Goal: Task Accomplishment & Management: Manage account settings

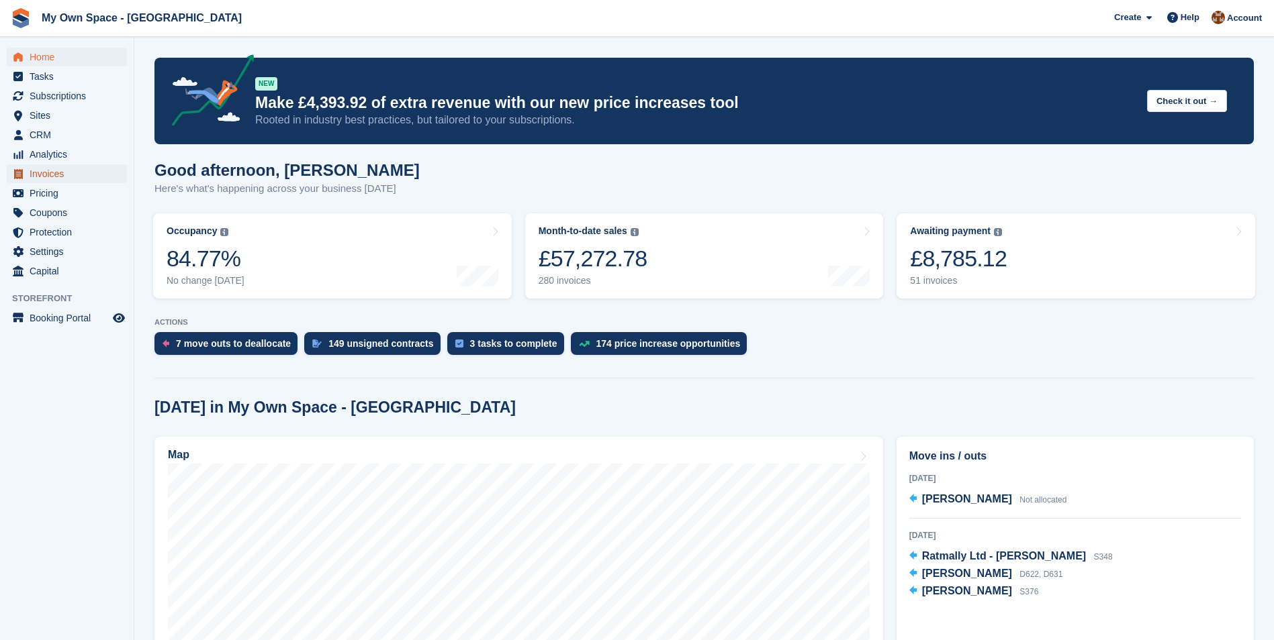
click at [49, 174] on span "Invoices" at bounding box center [70, 173] width 81 height 19
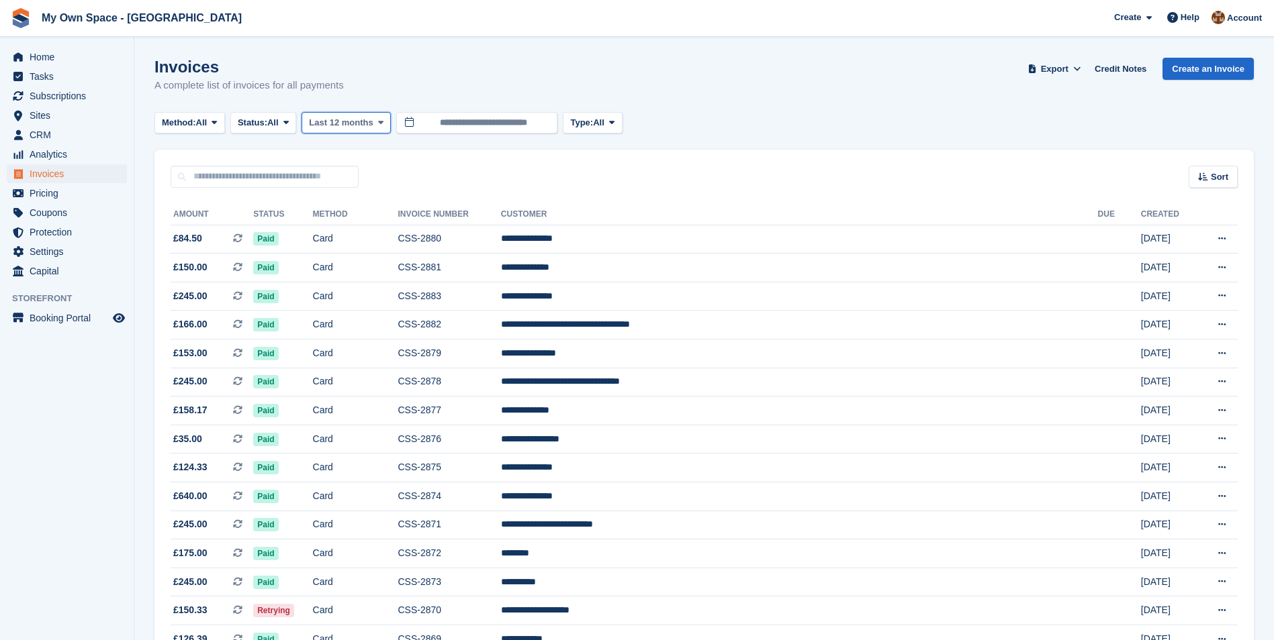
click at [379, 120] on icon at bounding box center [380, 122] width 5 height 9
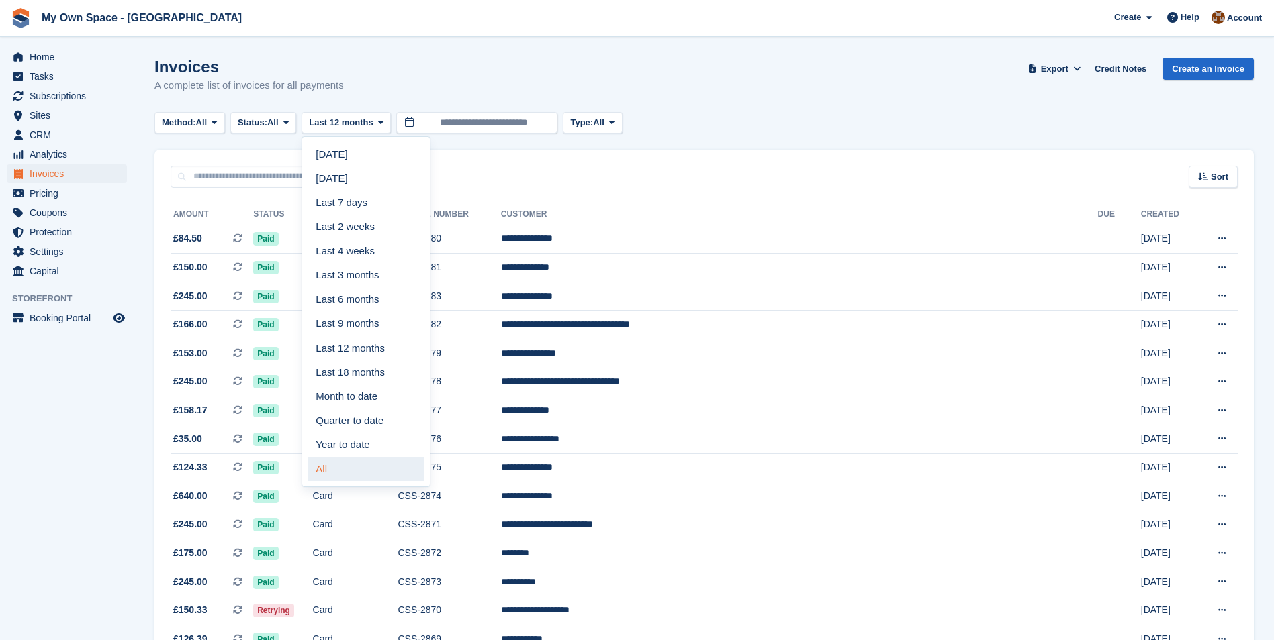
click at [326, 462] on link "All" at bounding box center [365, 469] width 117 height 24
